Goal: Task Accomplishment & Management: Manage account settings

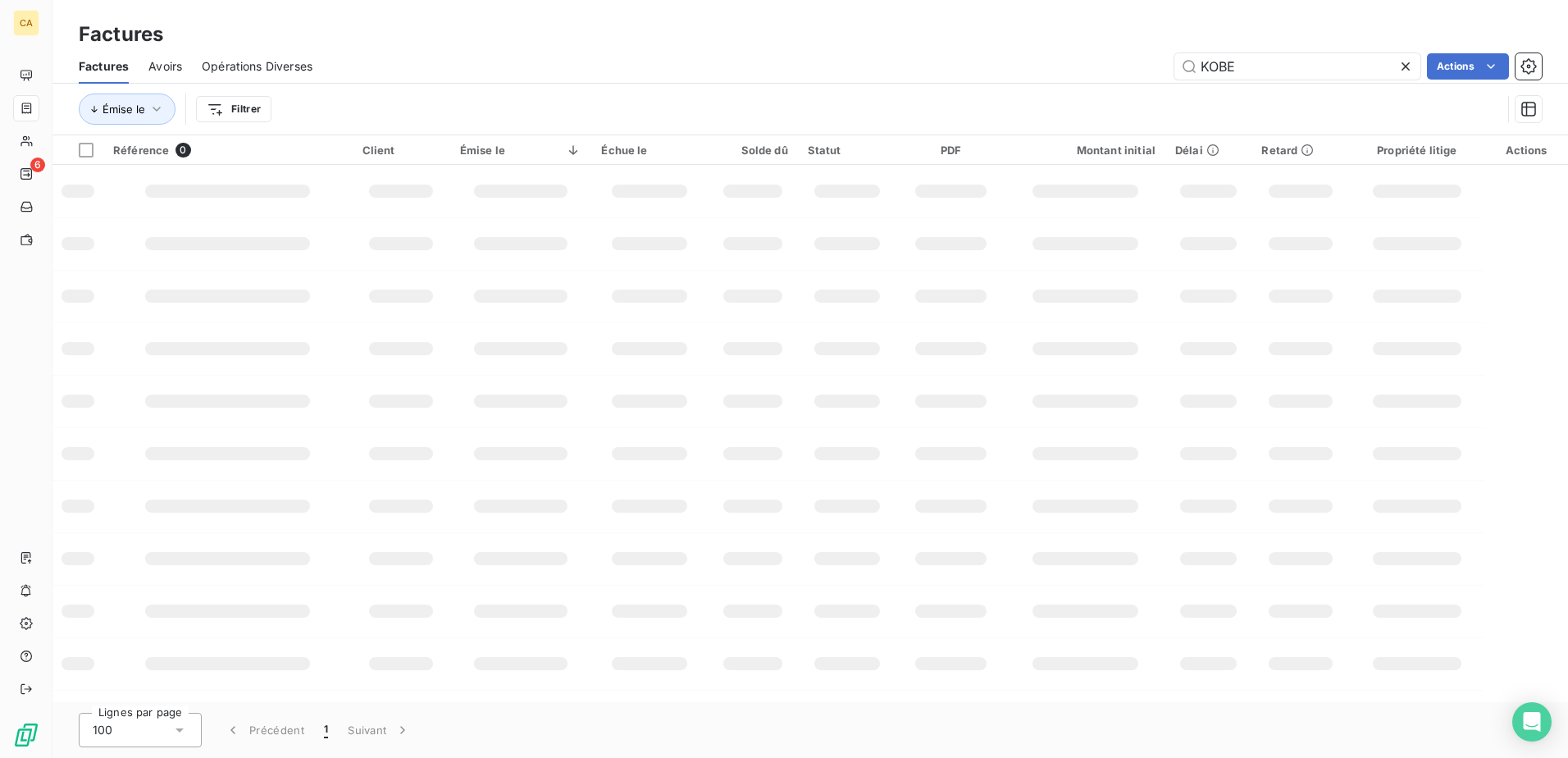
drag, startPoint x: 1250, startPoint y: 67, endPoint x: 957, endPoint y: 46, distance: 293.8
click at [970, 37] on div "Factures Factures Avoirs Opérations Diverses KOBE Actions Émise le Filtrer" at bounding box center [810, 68] width 1516 height 136
type input "CSTB"
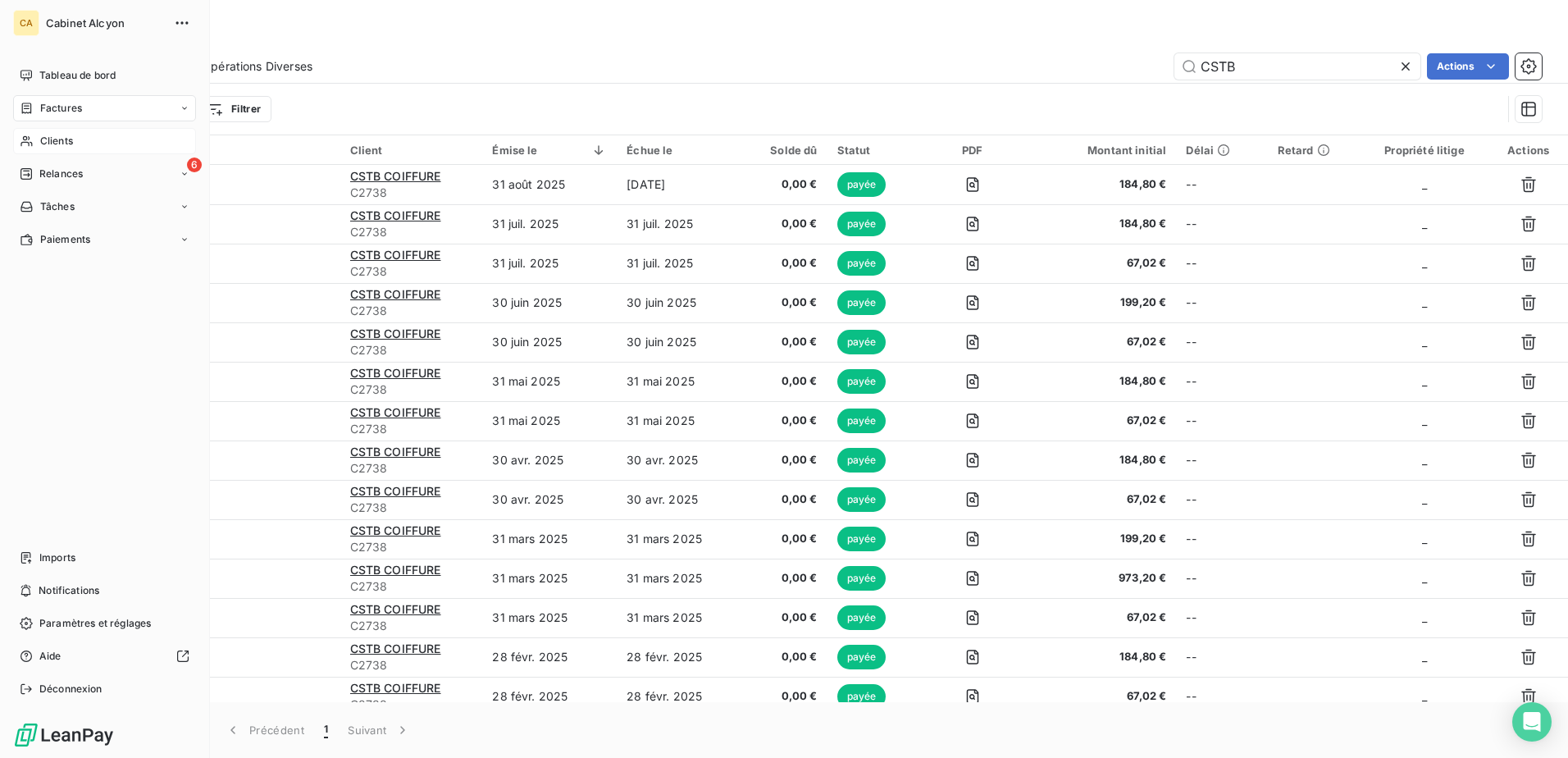
click at [43, 136] on span "Clients" at bounding box center [56, 141] width 33 height 15
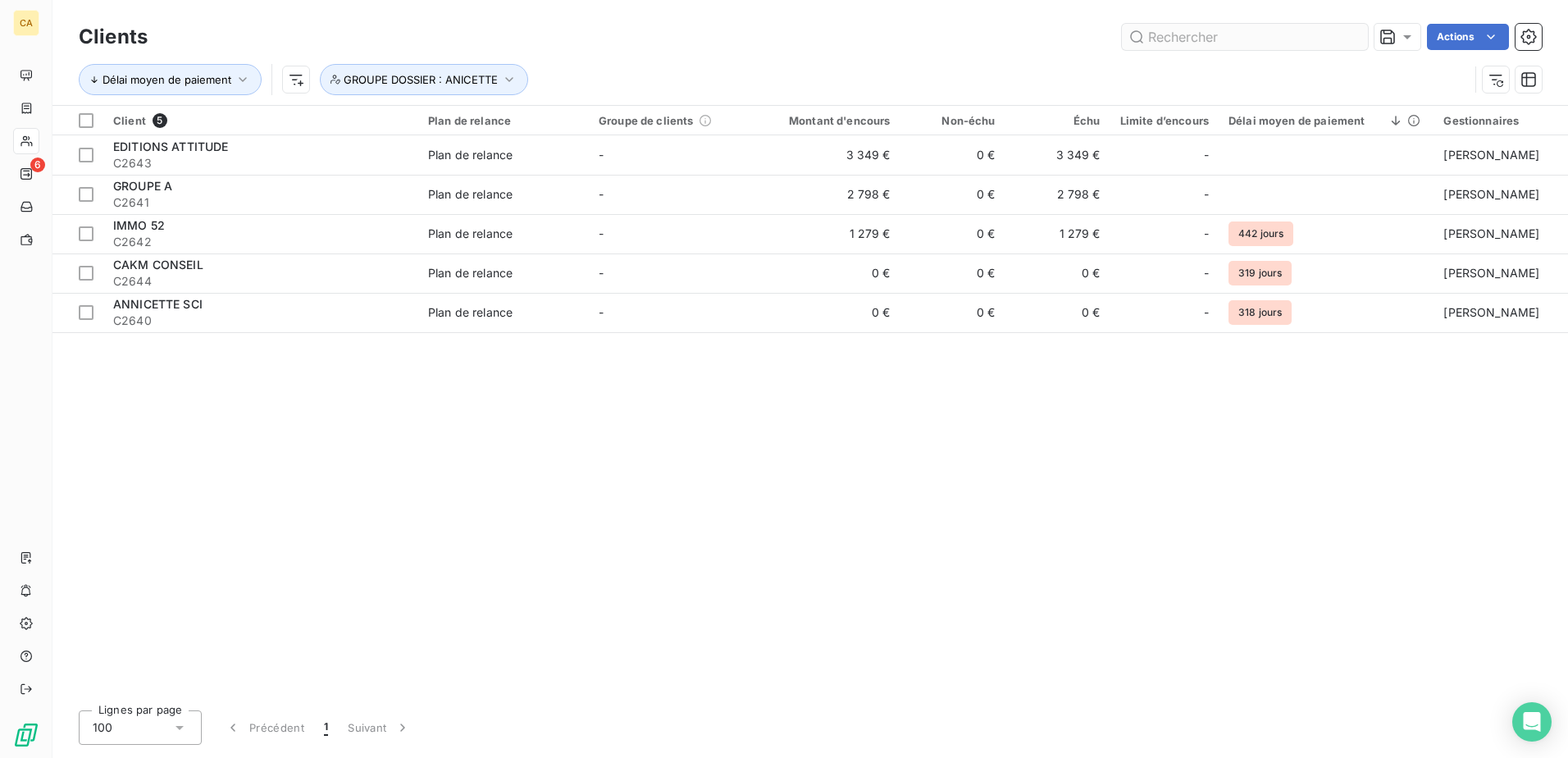
click at [1220, 36] on input "text" at bounding box center [1245, 36] width 246 height 26
click at [502, 81] on icon "button" at bounding box center [509, 79] width 17 height 17
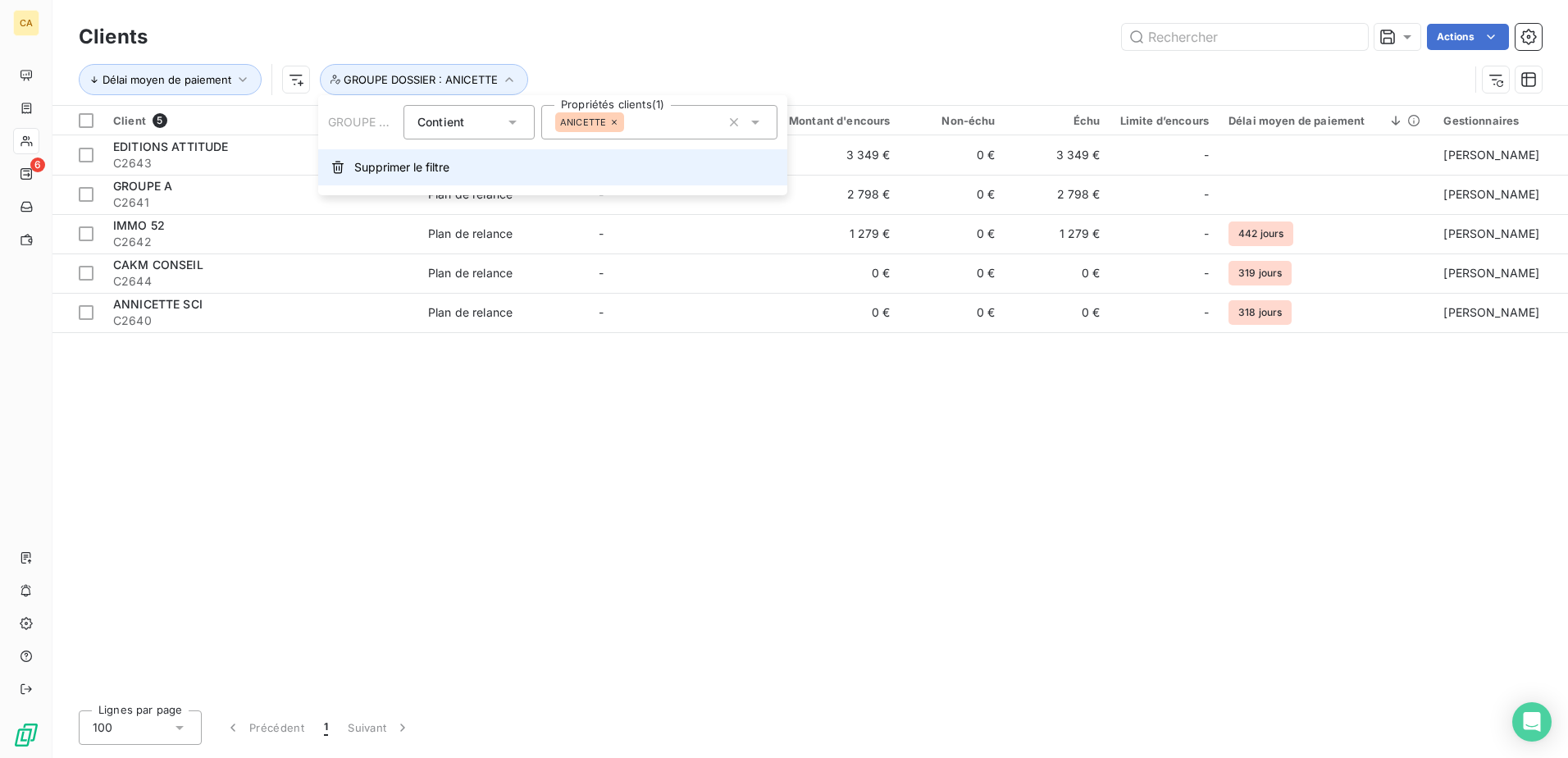
click at [386, 169] on span "Supprimer le filtre" at bounding box center [402, 167] width 95 height 17
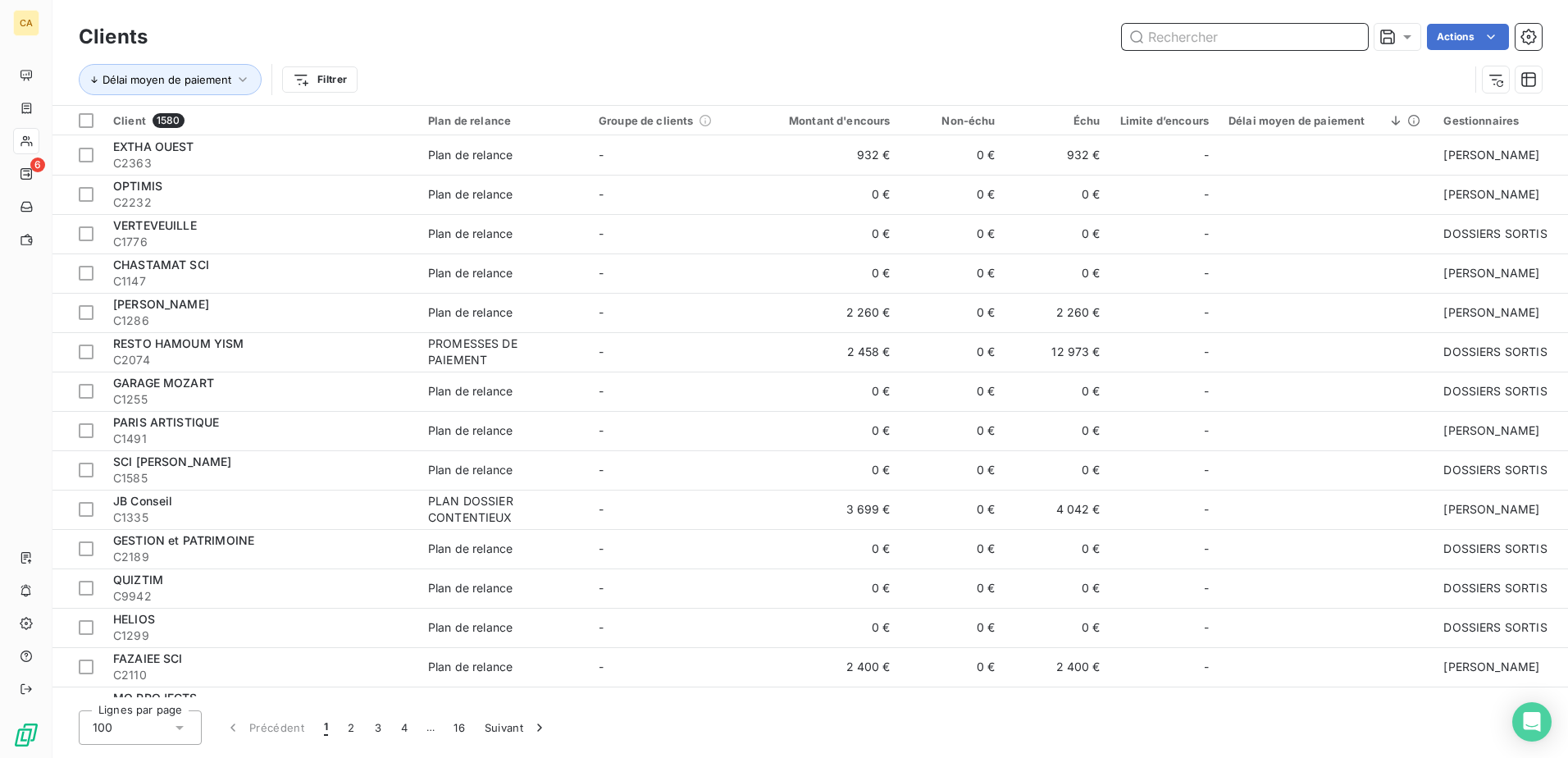
click at [1208, 38] on input "text" at bounding box center [1245, 36] width 246 height 26
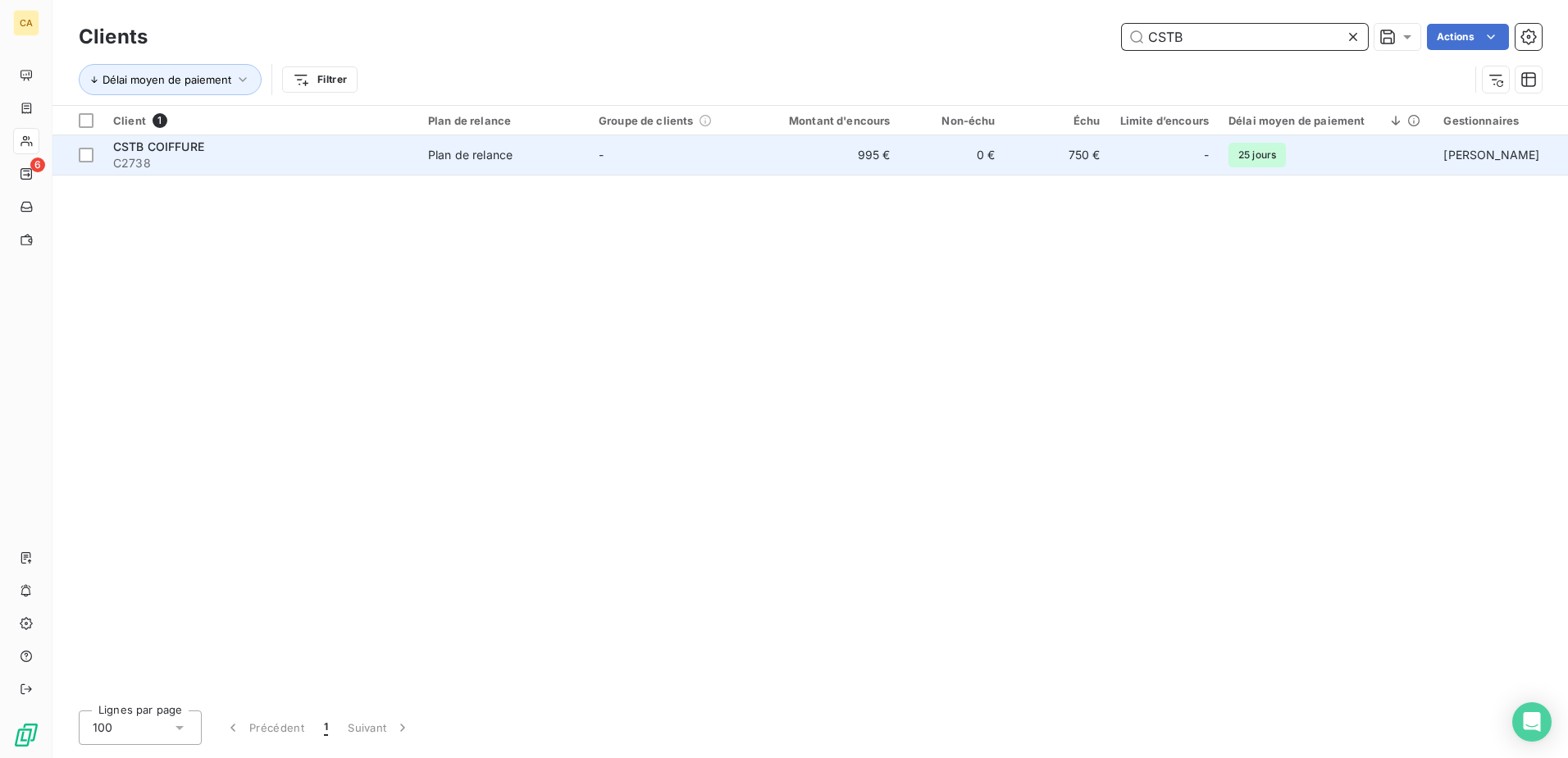
type input "CSTB"
click at [173, 151] on span "CSTB COIFFURE" at bounding box center [158, 146] width 91 height 14
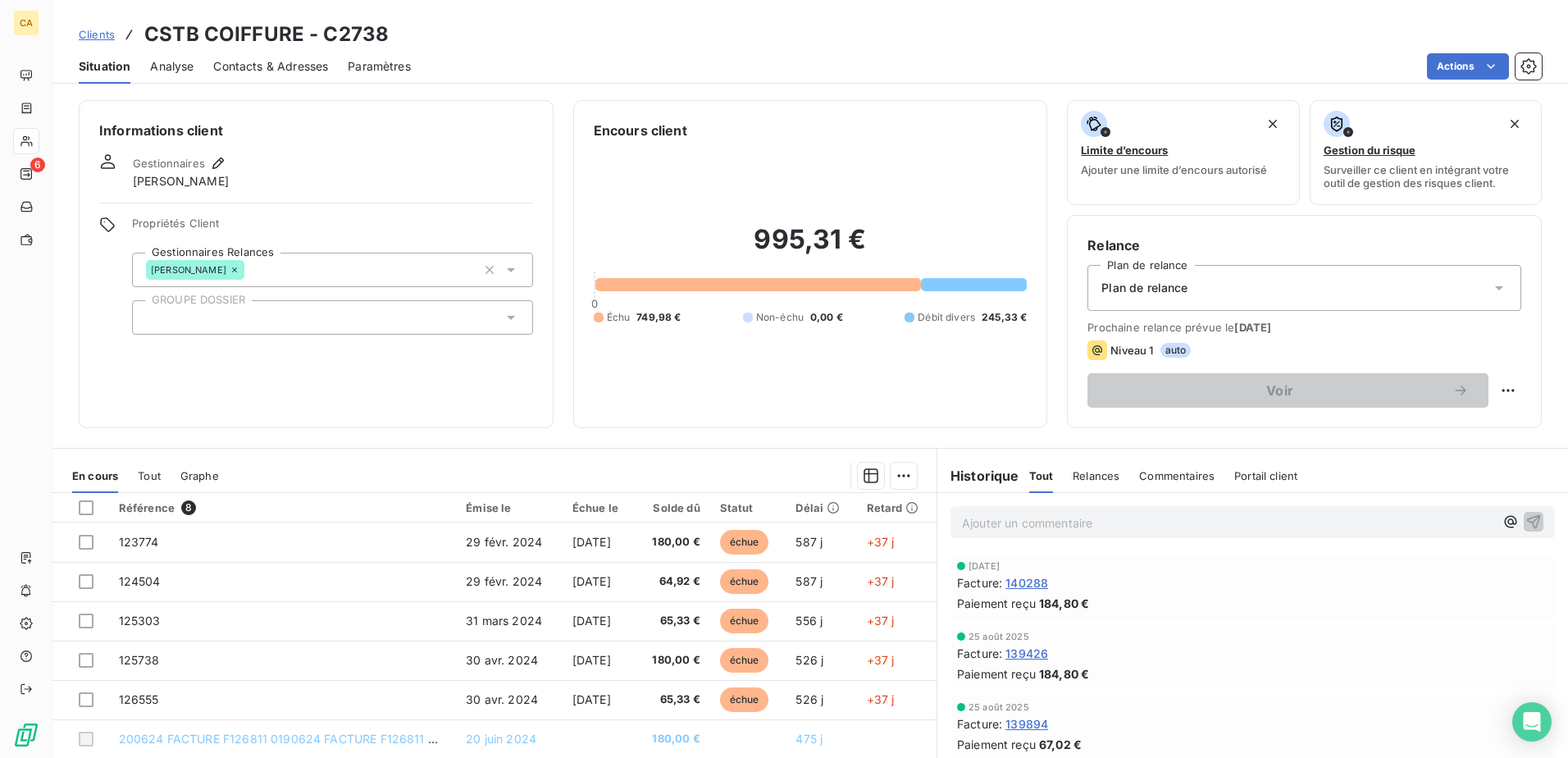
click at [1091, 479] on span "Relances" at bounding box center [1096, 476] width 47 height 13
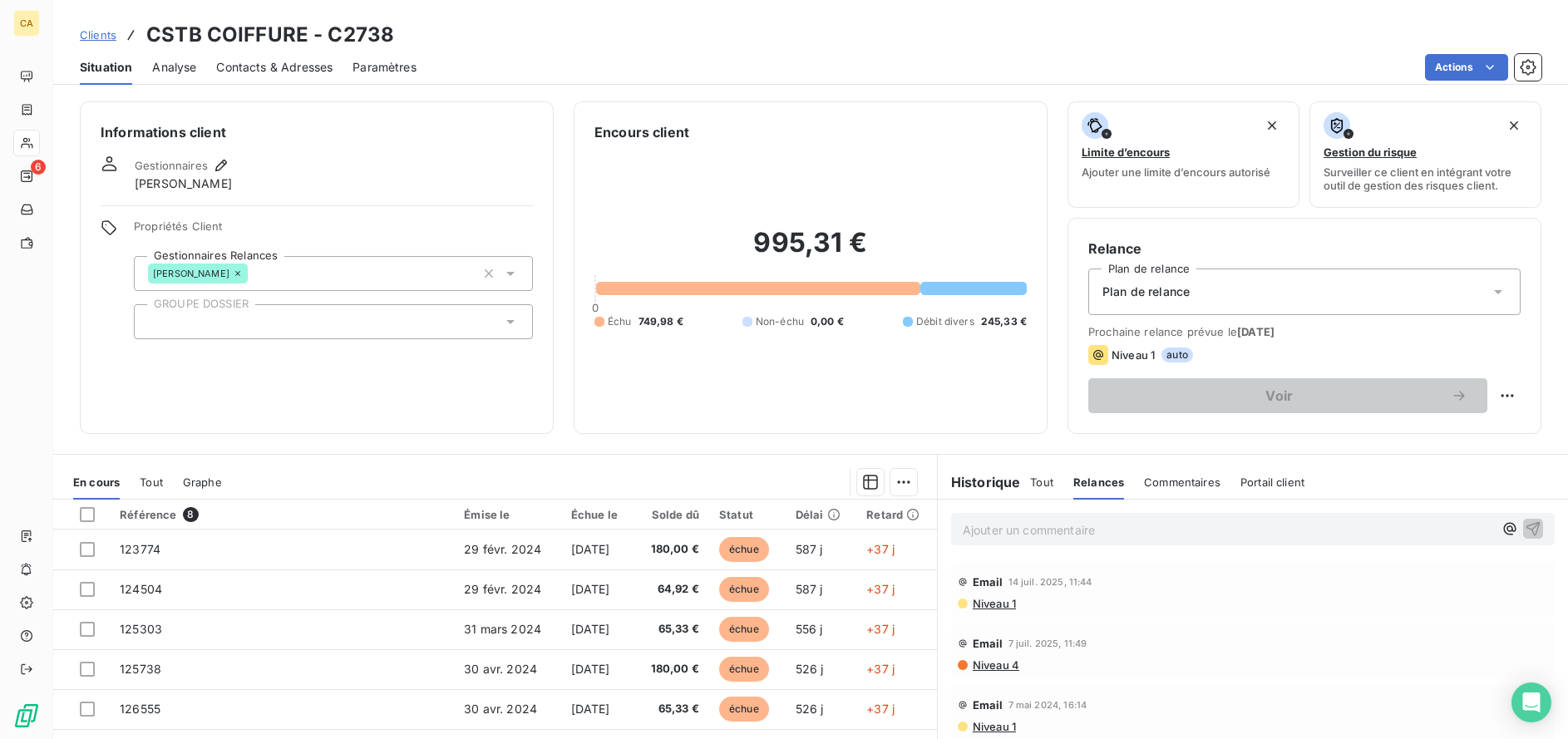
click at [1111, 350] on span "Niveau 1" at bounding box center [1132, 355] width 43 height 14
click at [1185, 350] on div "Niveau 1 auto" at bounding box center [1304, 355] width 432 height 20
click at [1491, 397] on html "CA 6 Clients CSTB COIFFURE - C2738 Situation Analyse Contacts & Adresses Paramè…" at bounding box center [784, 370] width 1568 height 739
click at [1460, 431] on div "Replanifier cette action" at bounding box center [1426, 431] width 149 height 26
select select "9"
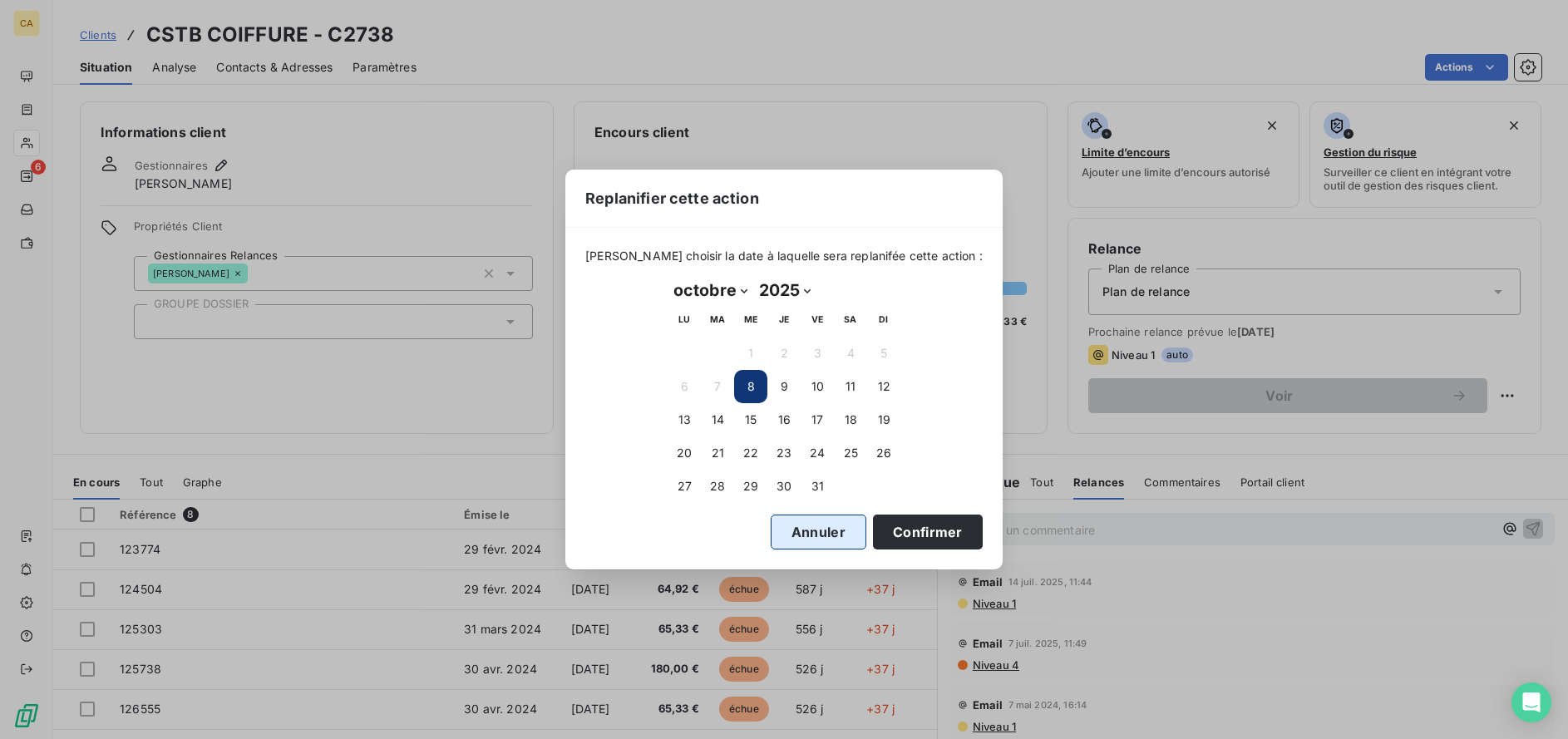
click at [797, 531] on button "Annuler" at bounding box center [818, 531] width 96 height 35
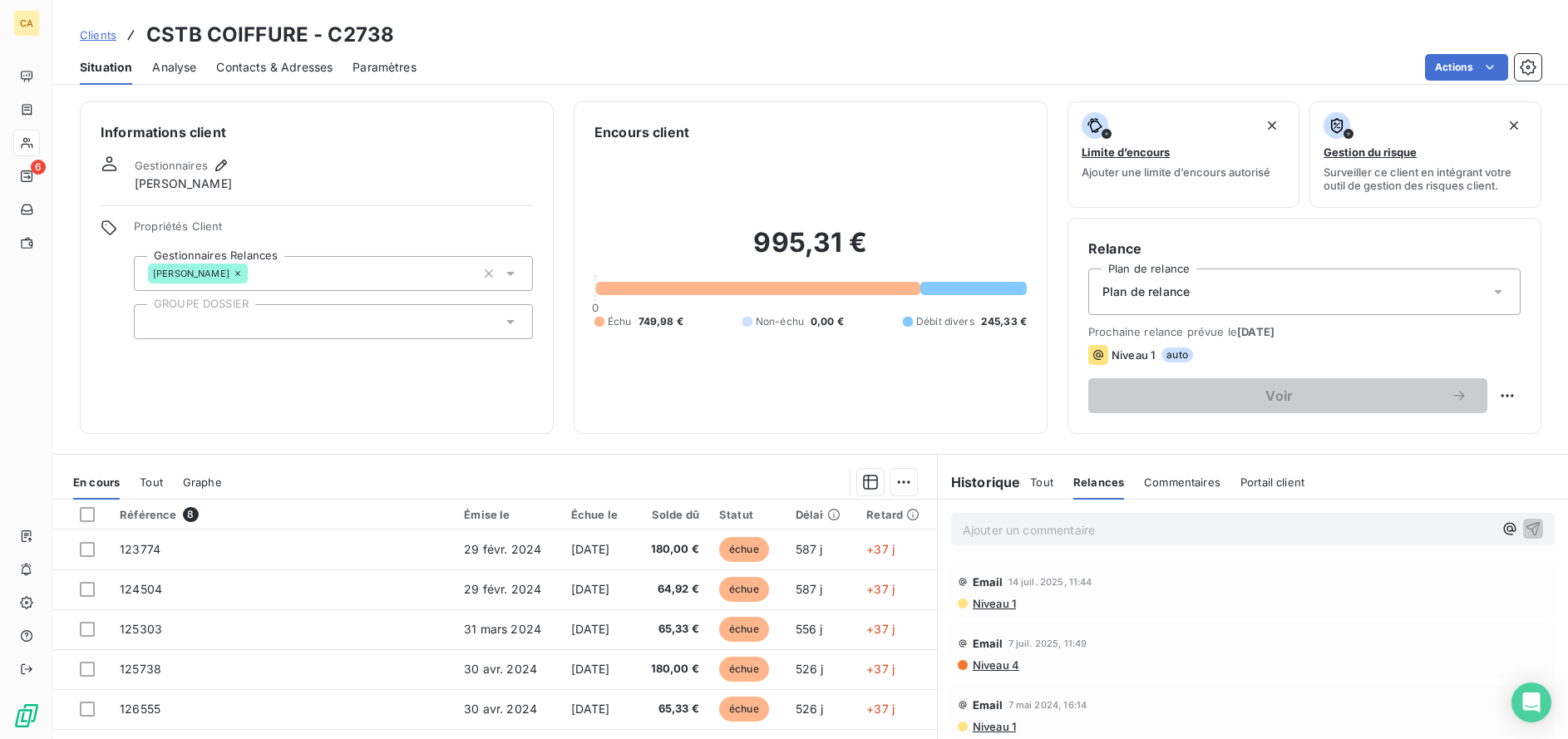
click at [1136, 286] on span "Plan de relance" at bounding box center [1146, 292] width 87 height 17
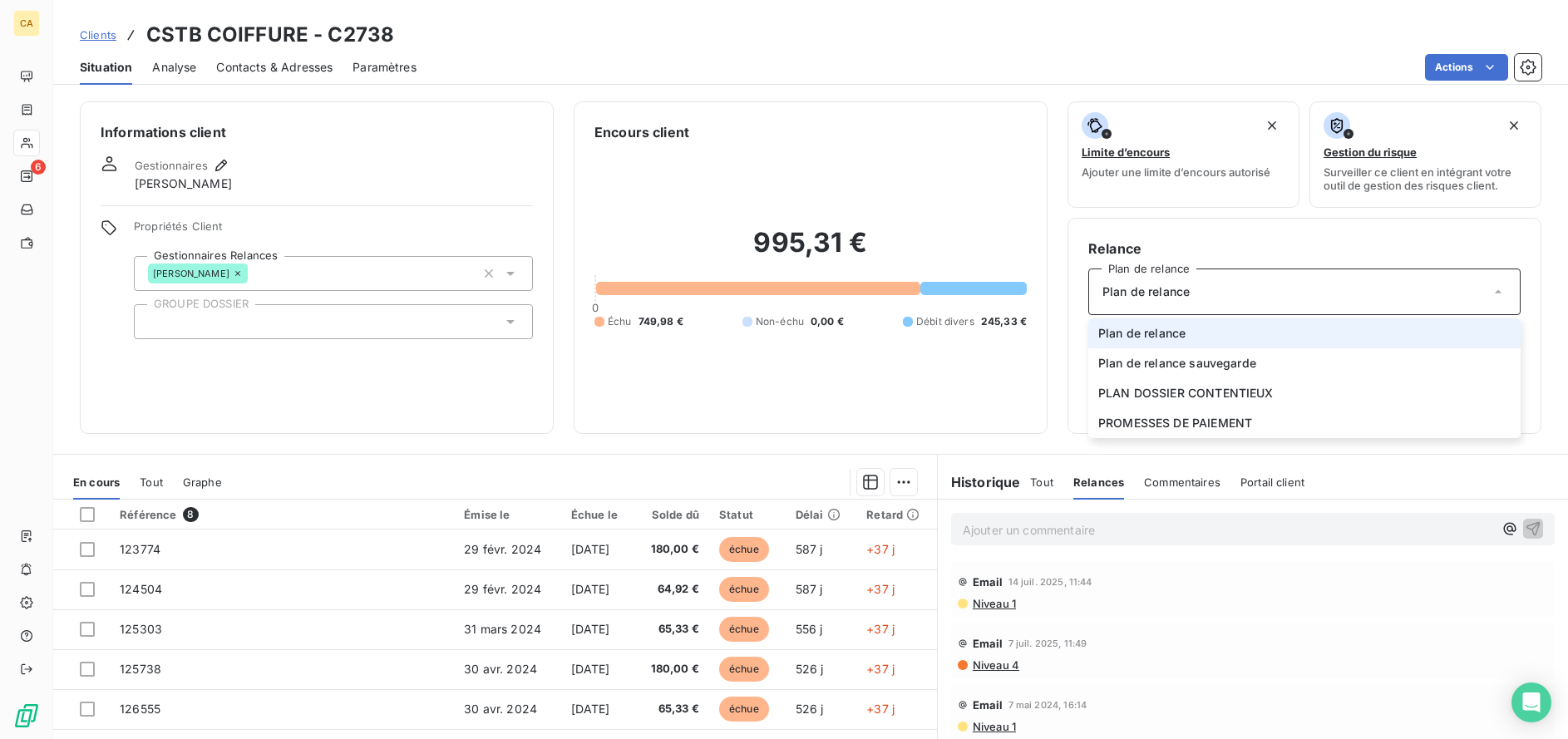
click at [1136, 283] on span "Plan de relance" at bounding box center [1146, 292] width 87 height 17
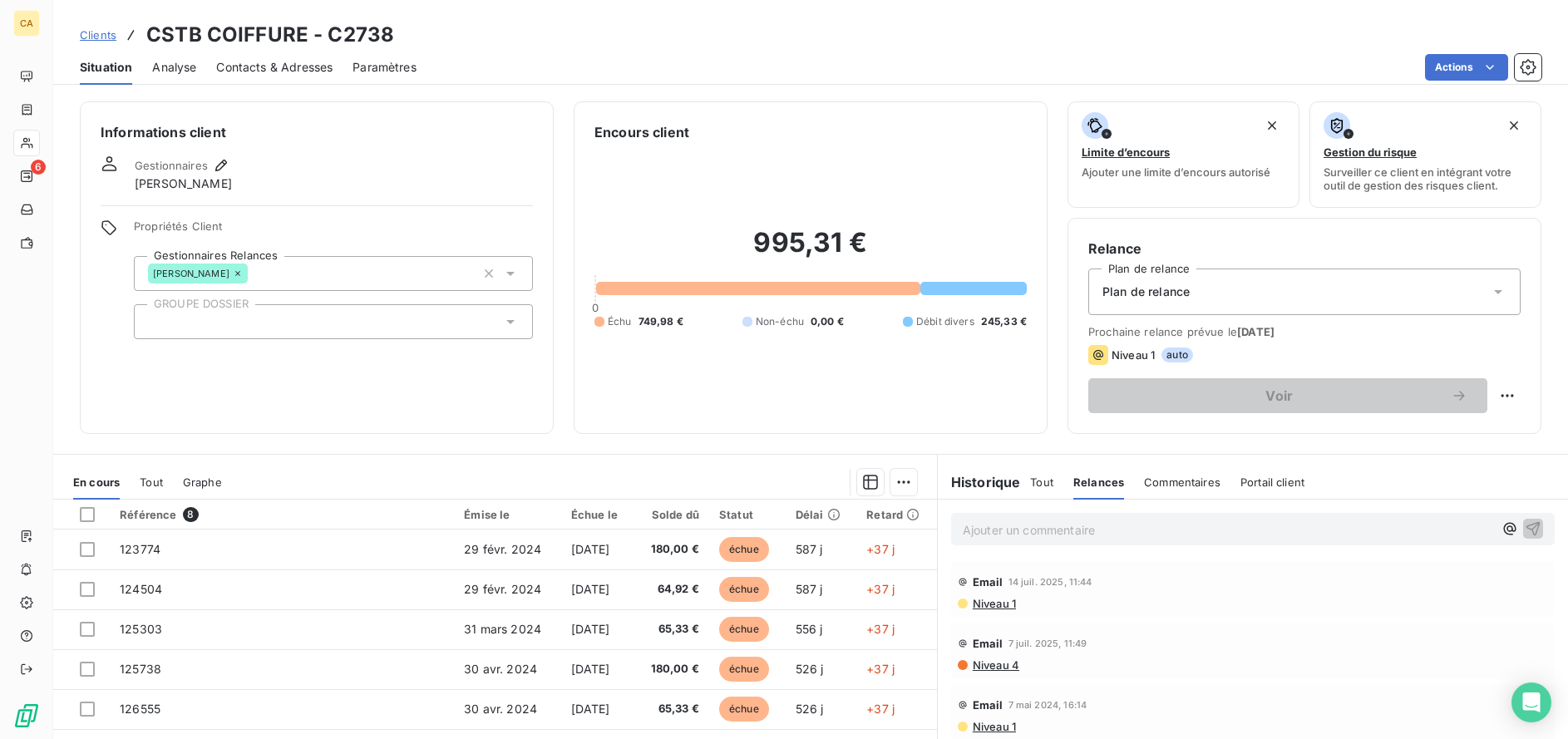
click at [1136, 357] on span "Niveau 1" at bounding box center [1132, 355] width 43 height 14
drag, startPoint x: 1136, startPoint y: 357, endPoint x: 1163, endPoint y: 357, distance: 27.0
click at [1163, 357] on span "auto" at bounding box center [1176, 355] width 31 height 15
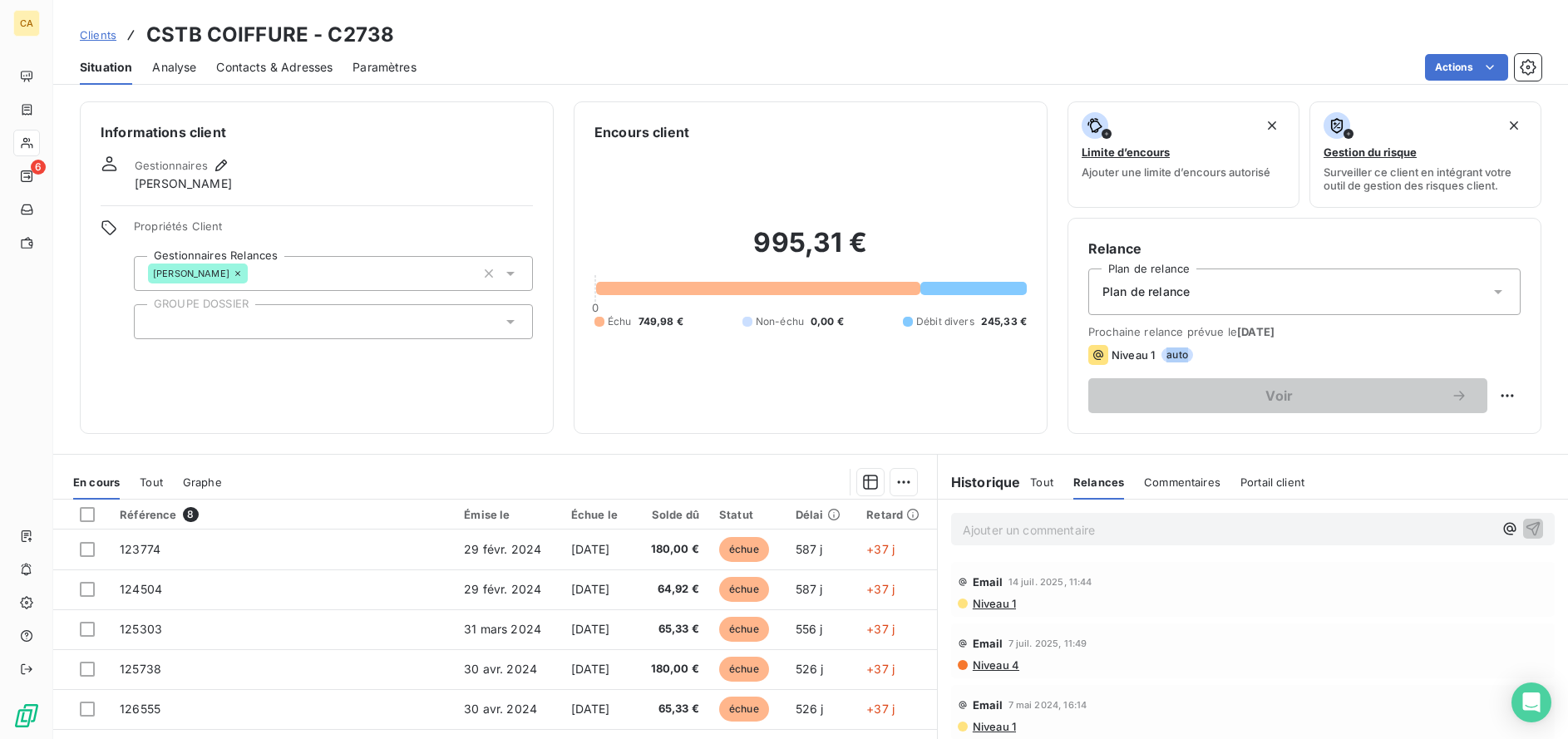
drag, startPoint x: 1163, startPoint y: 357, endPoint x: 1263, endPoint y: 346, distance: 100.6
click at [1263, 347] on div "Niveau 1 auto" at bounding box center [1304, 355] width 432 height 20
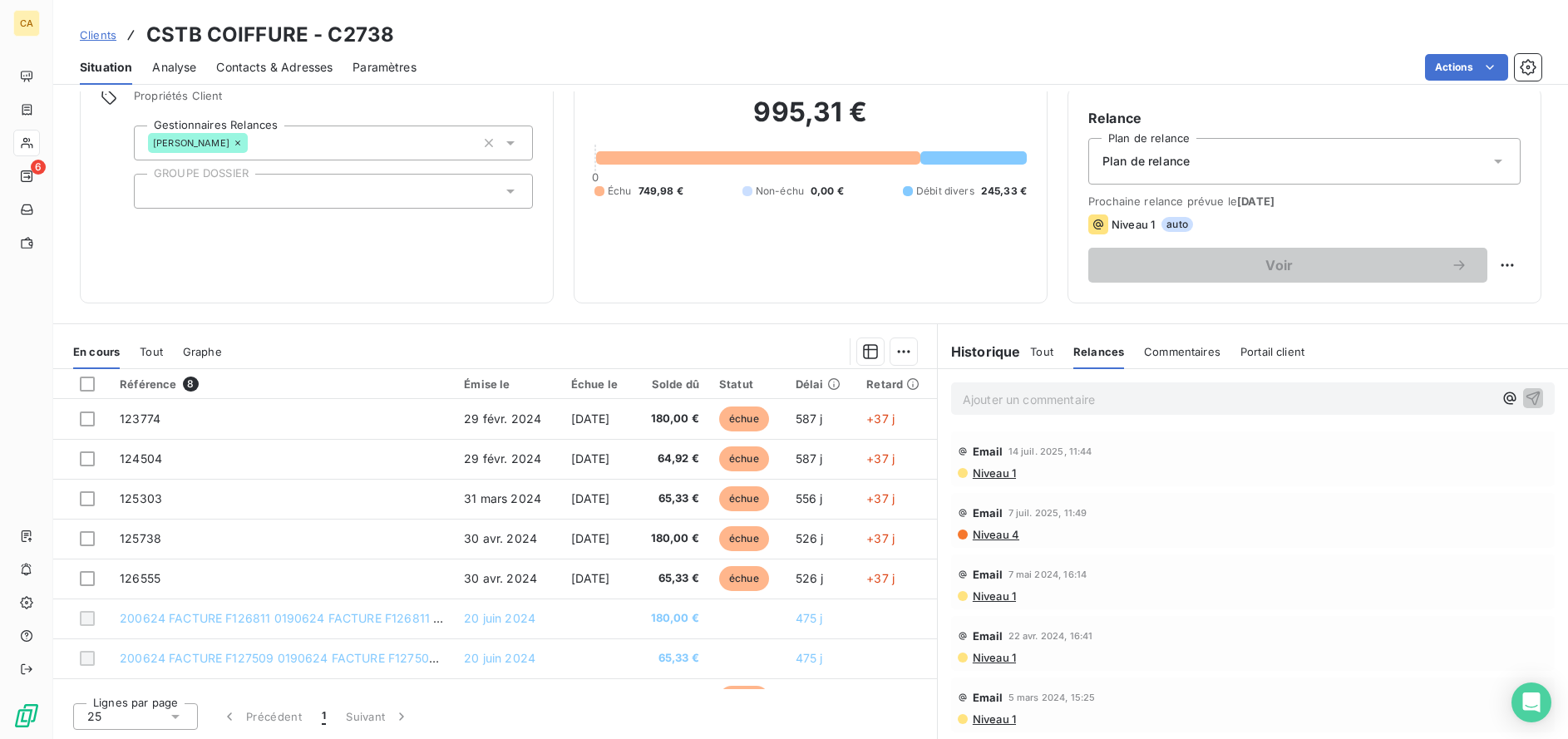
click at [145, 353] on span "Tout" at bounding box center [151, 352] width 23 height 14
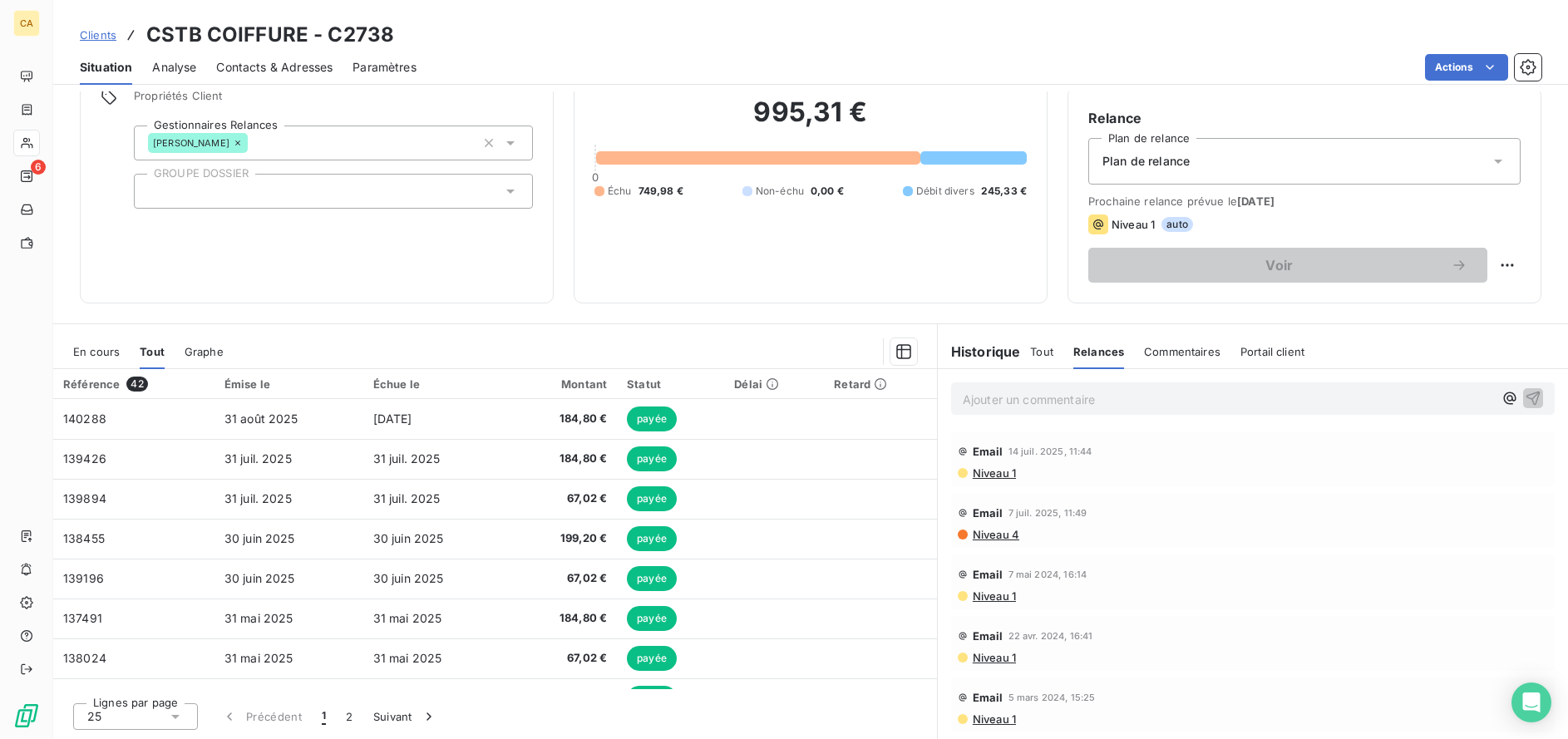
click at [97, 355] on span "En cours" at bounding box center [96, 352] width 47 height 14
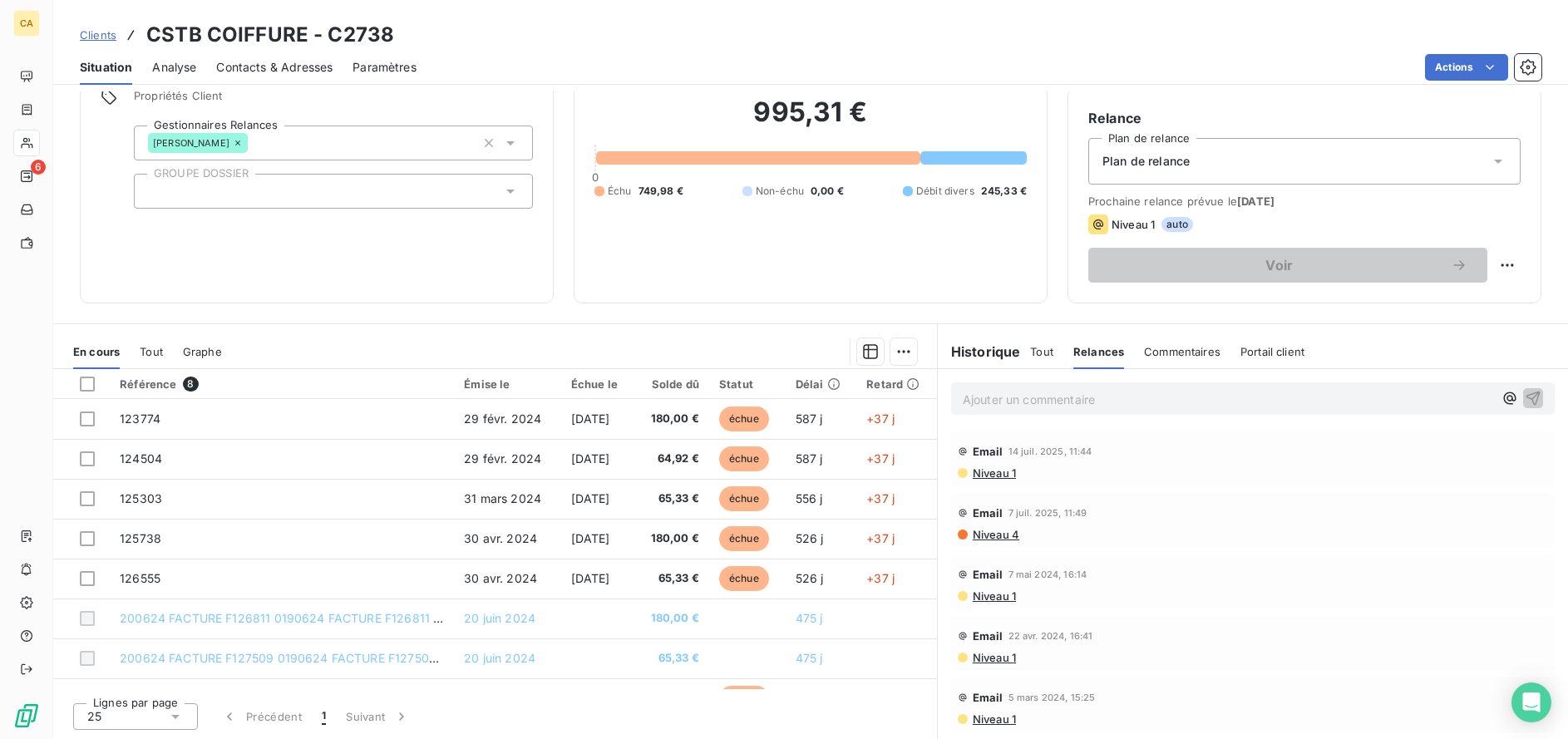
click at [989, 478] on span "Niveau 1" at bounding box center [993, 473] width 45 height 14
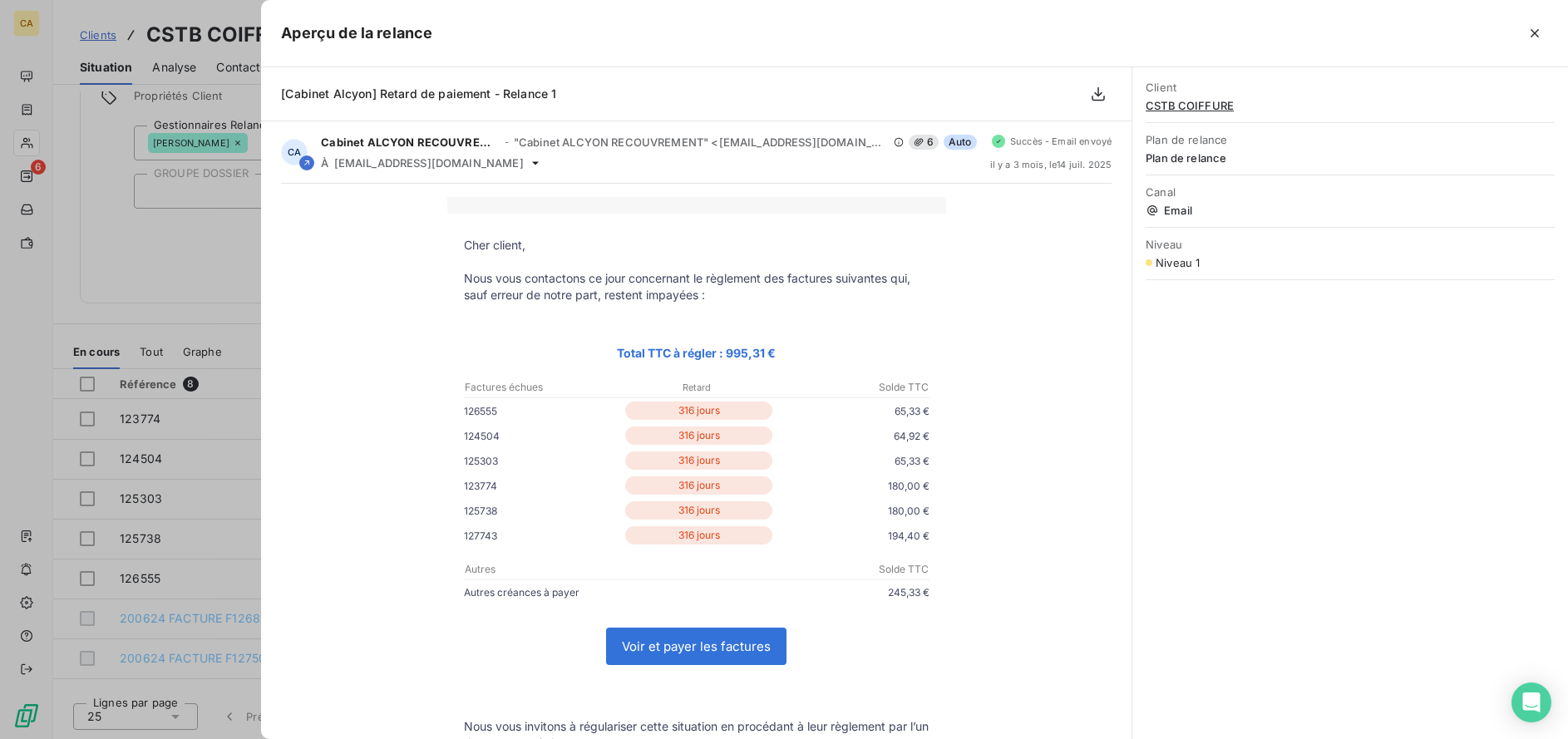
click at [1306, 264] on div "Niveau 1" at bounding box center [1350, 263] width 409 height 14
click at [1442, 257] on div "Niveau 1" at bounding box center [1350, 263] width 409 height 14
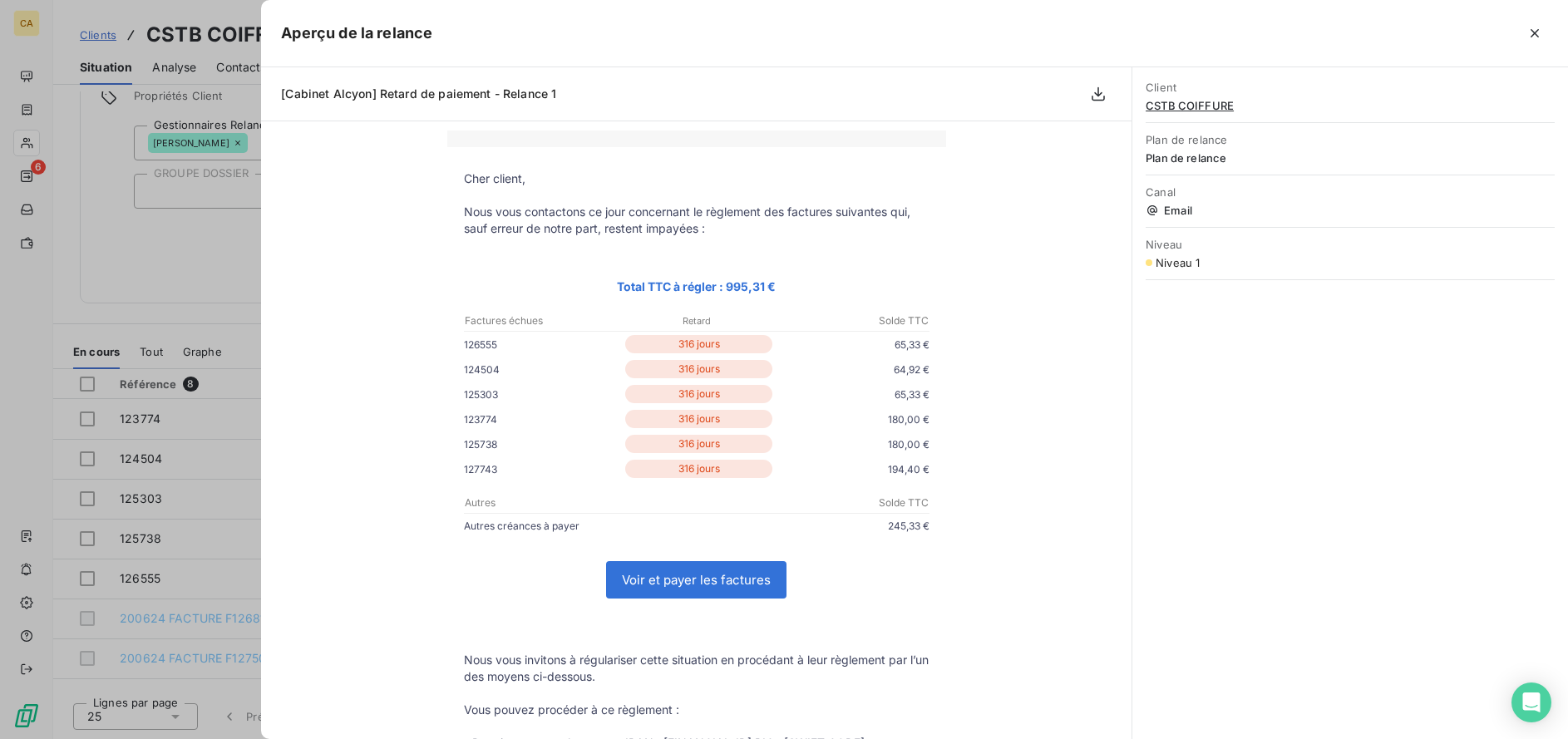
scroll to position [0, 0]
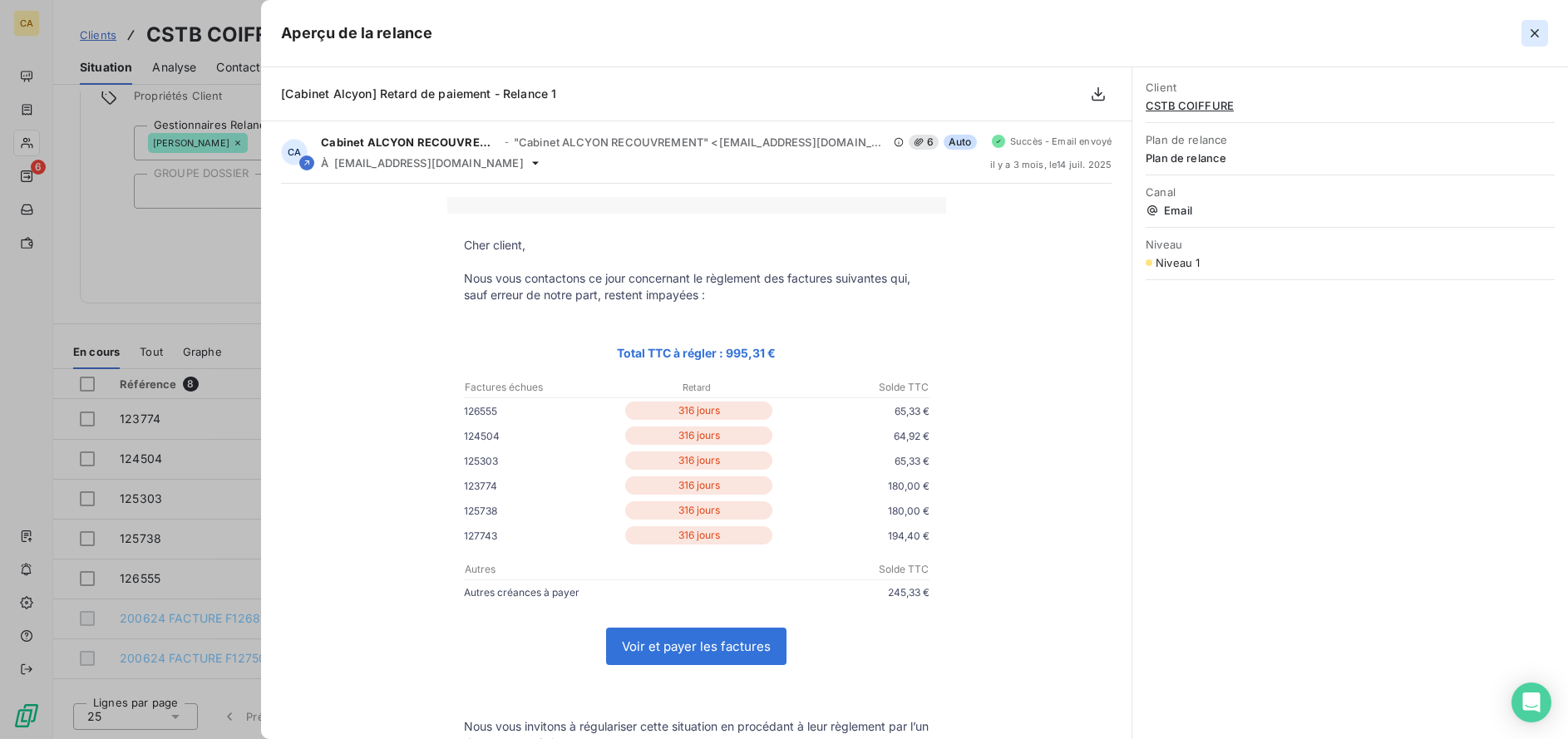
click at [1526, 33] on icon "button" at bounding box center [1535, 33] width 17 height 17
